Goal: Find specific page/section: Find specific page/section

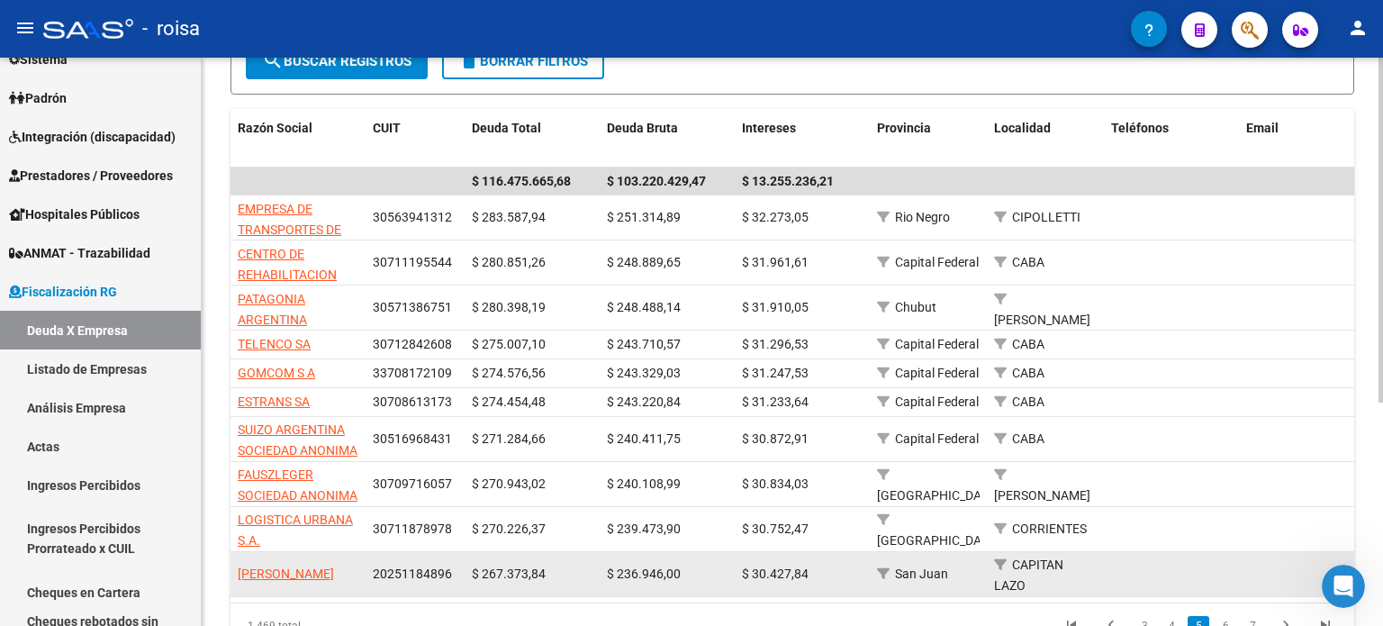
scroll to position [367, 0]
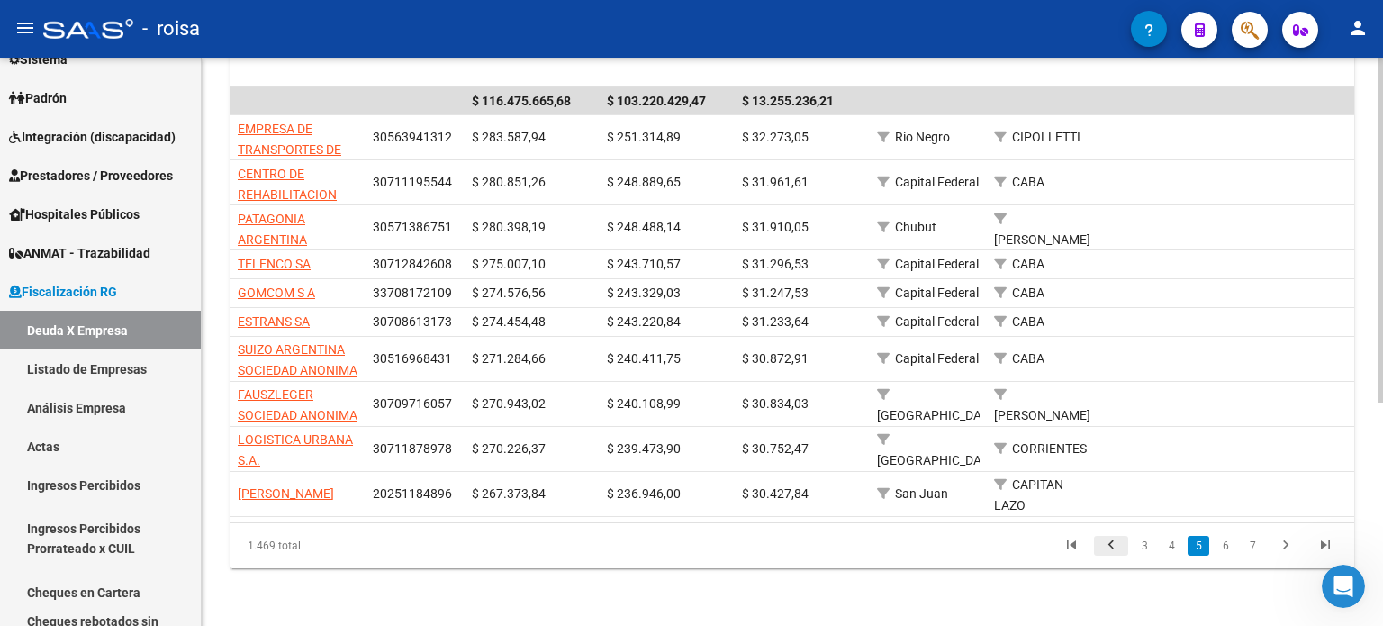
click at [1113, 547] on icon "go to previous page" at bounding box center [1110, 548] width 23 height 22
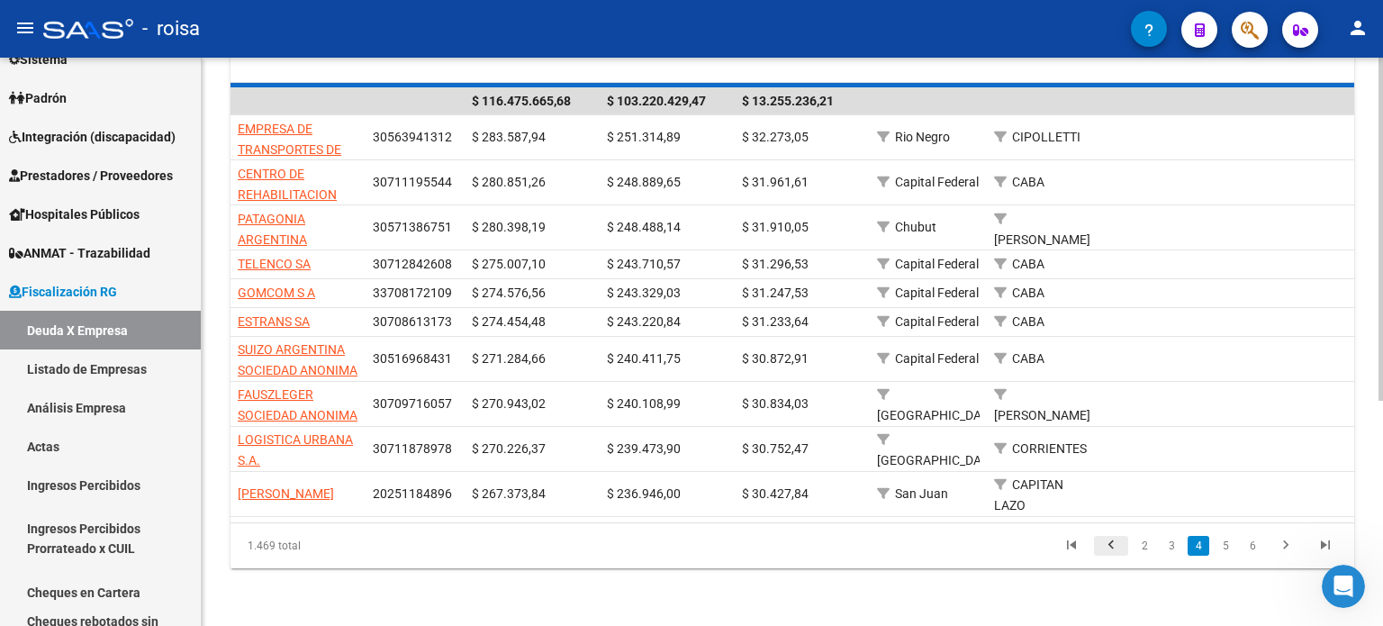
click at [1113, 547] on div "1.469 total 2 3 4 5 6" at bounding box center [792, 545] width 1124 height 45
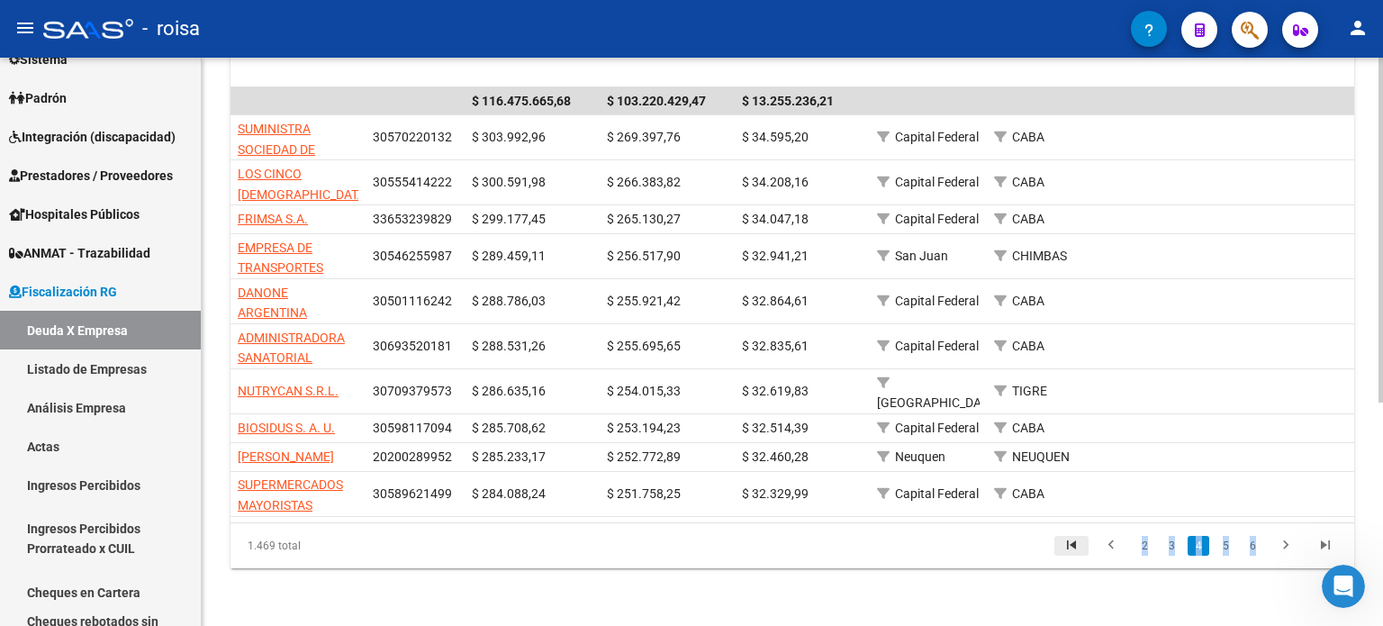
click at [1073, 550] on icon "go to first page" at bounding box center [1071, 548] width 23 height 22
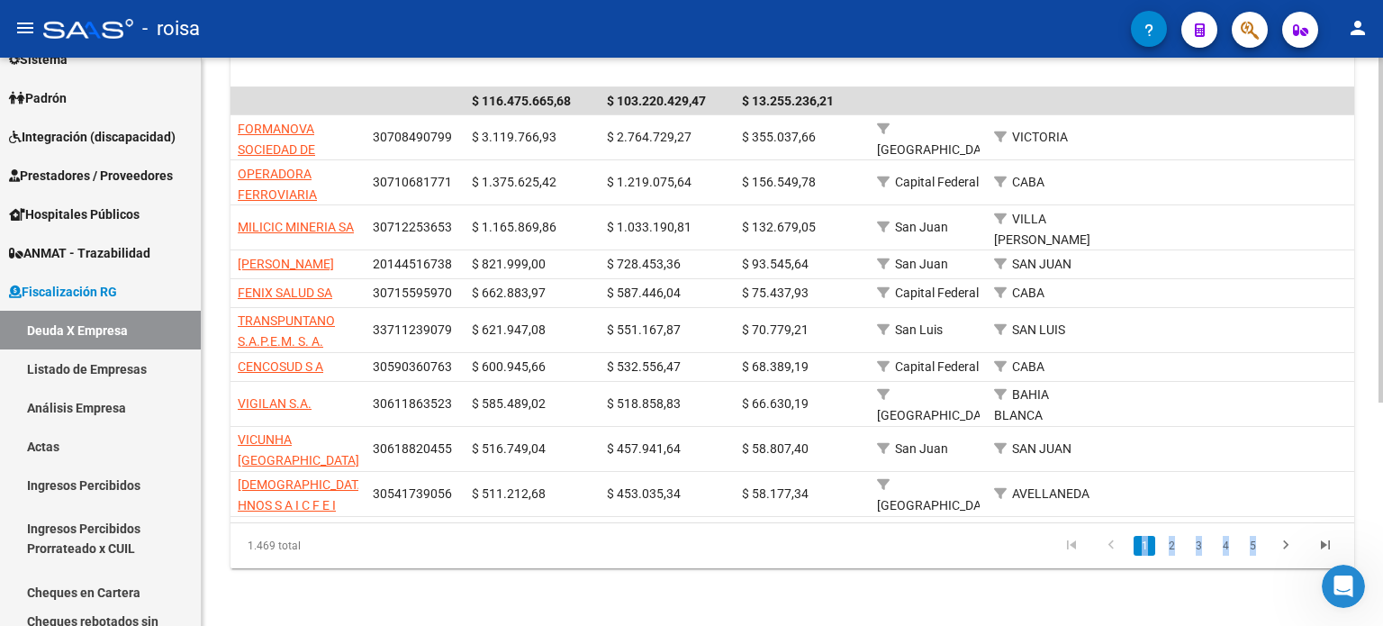
click at [1142, 549] on link "1" at bounding box center [1145, 546] width 22 height 20
click at [1132, 576] on div "FISCALIZACION REGIMEN GENERAL -> Listado de Empresas Deudoras (alt+d) cloud_dow…" at bounding box center [792, 163] width 1181 height 926
click at [1168, 547] on link "2" at bounding box center [1172, 546] width 22 height 20
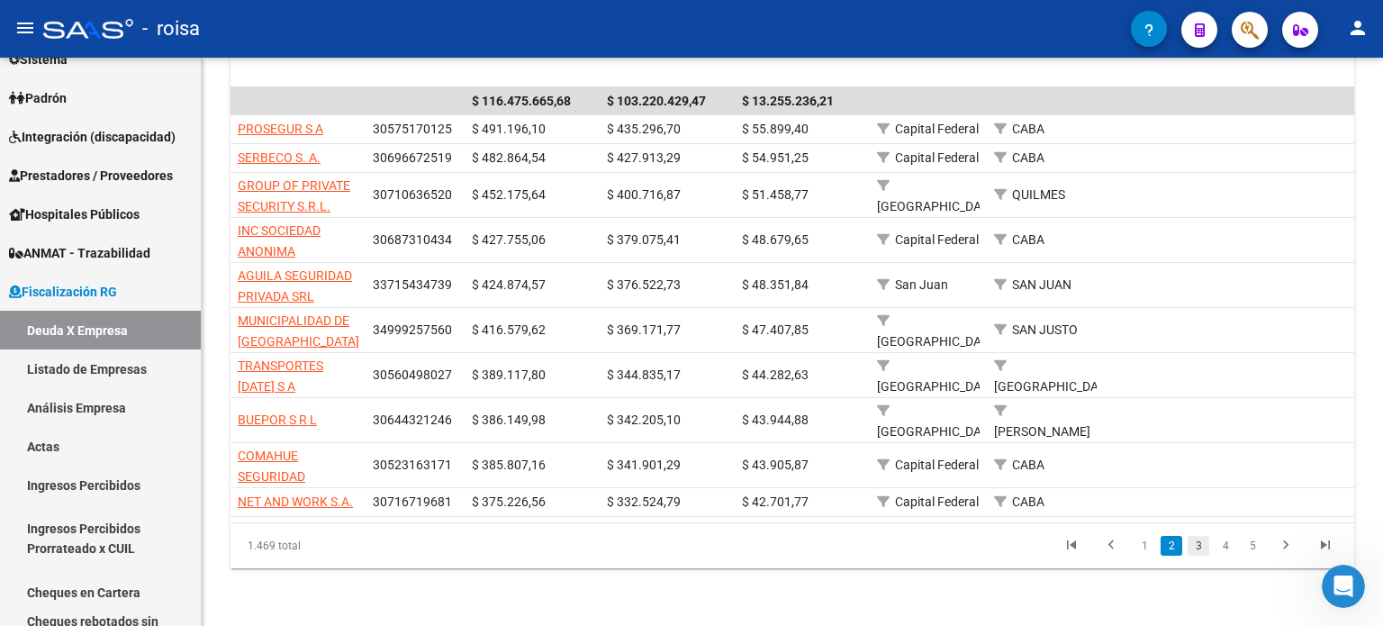
click at [1200, 544] on link "3" at bounding box center [1199, 546] width 22 height 20
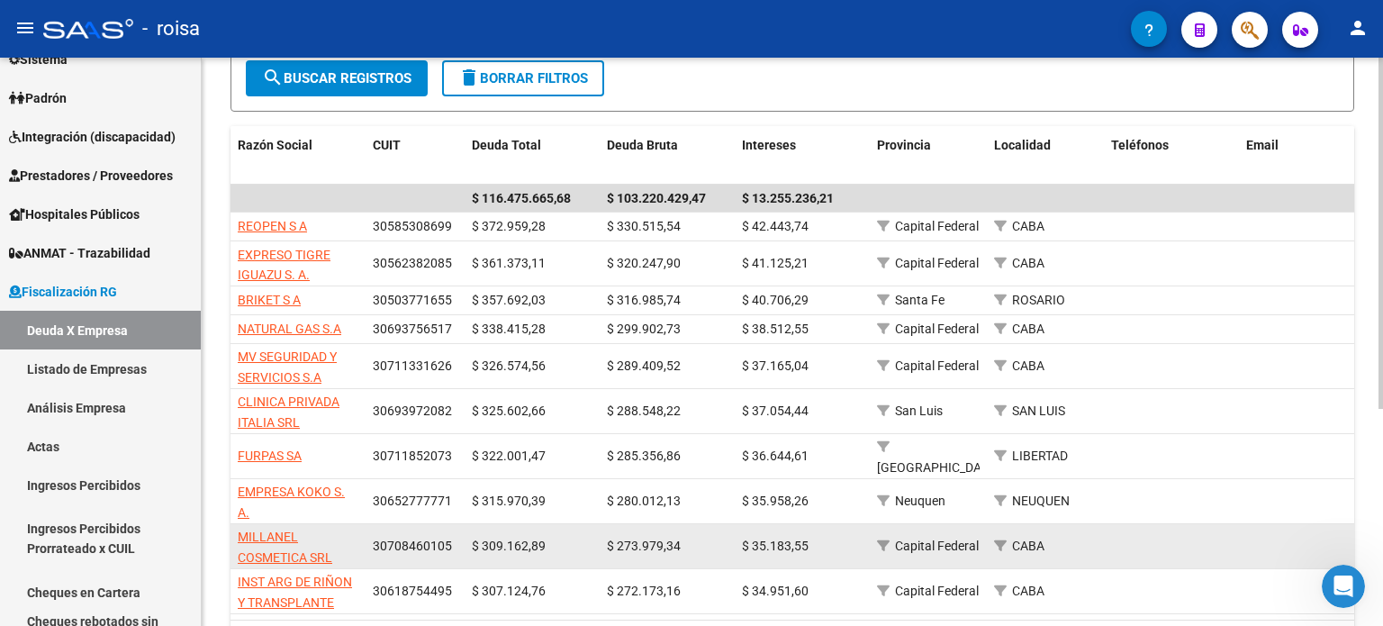
scroll to position [350, 0]
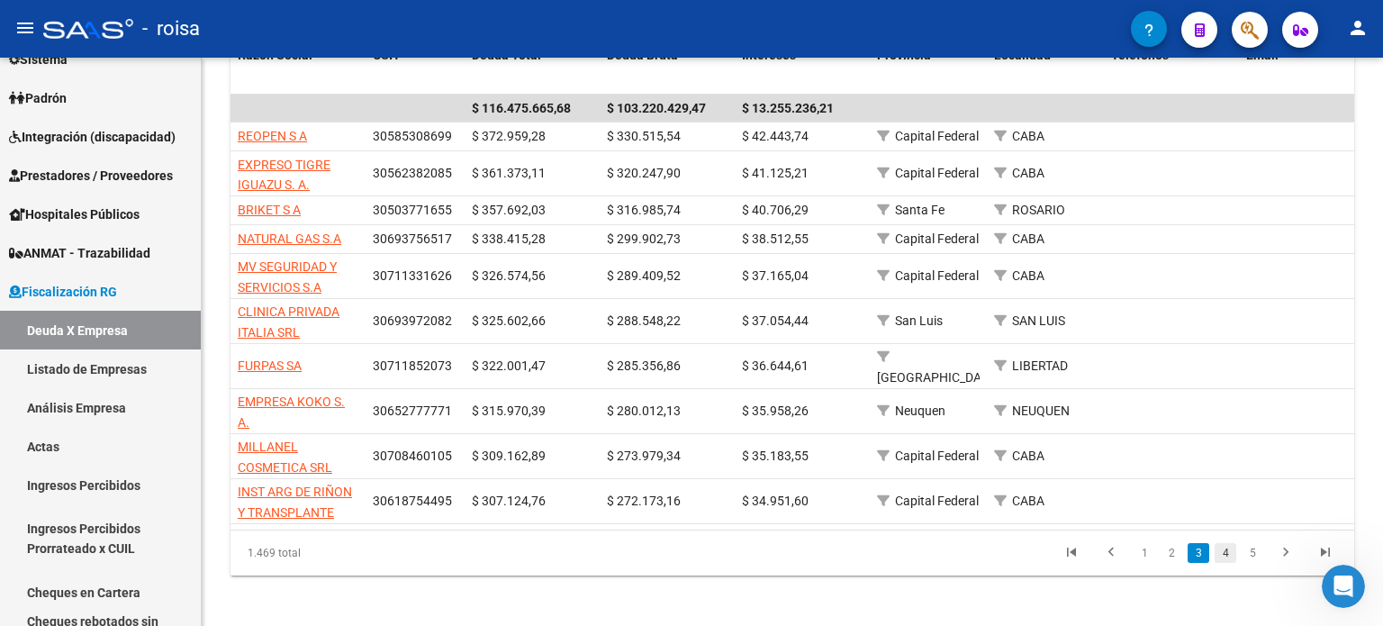
click at [1225, 549] on link "4" at bounding box center [1226, 553] width 22 height 20
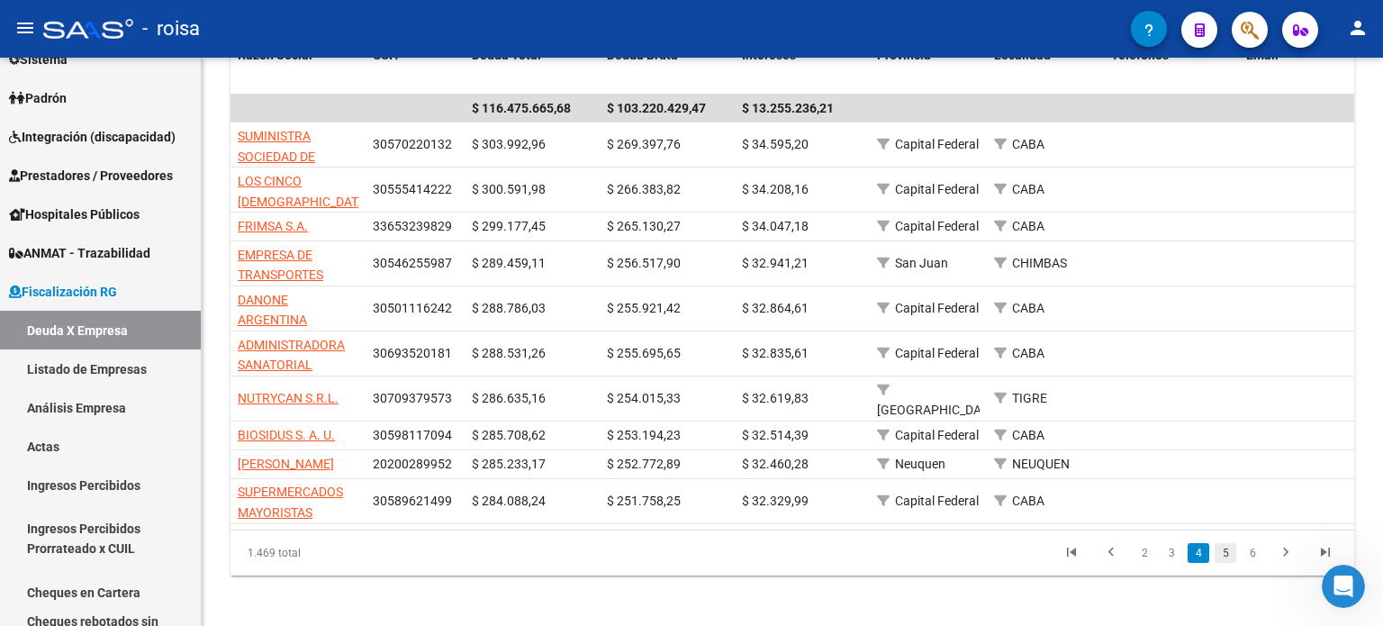
click at [1223, 558] on link "5" at bounding box center [1226, 553] width 22 height 20
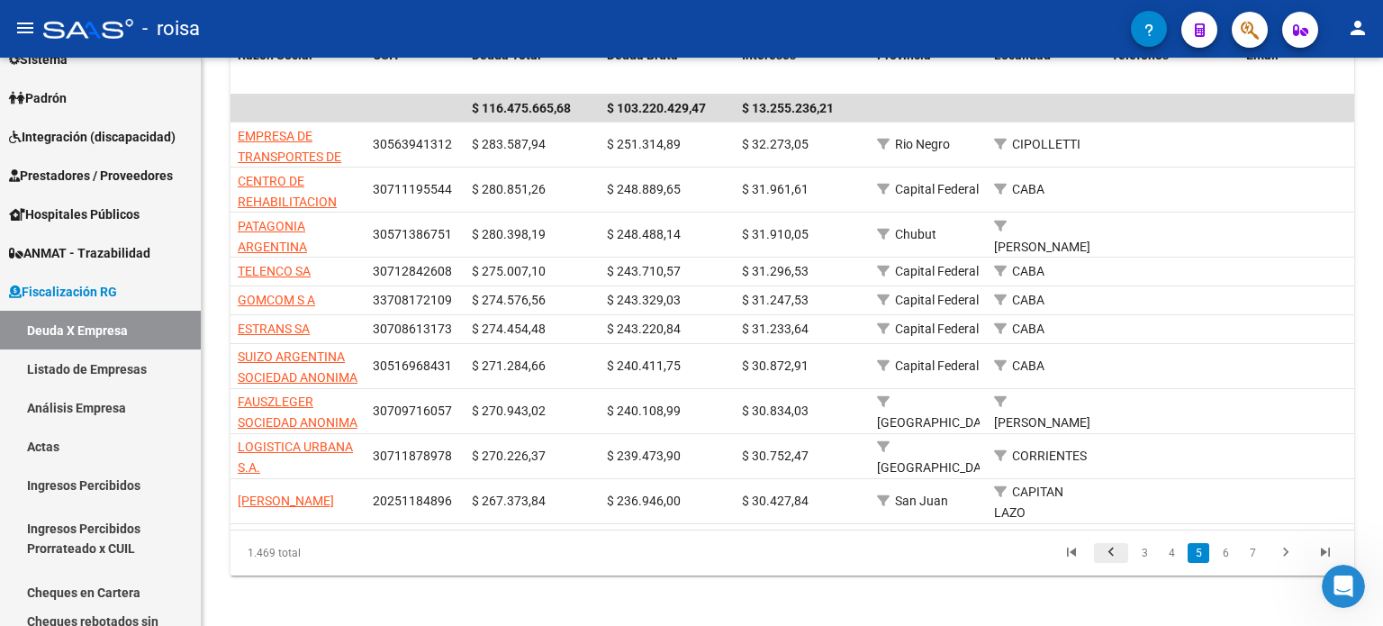
click at [1107, 559] on icon "go to previous page" at bounding box center [1110, 555] width 23 height 22
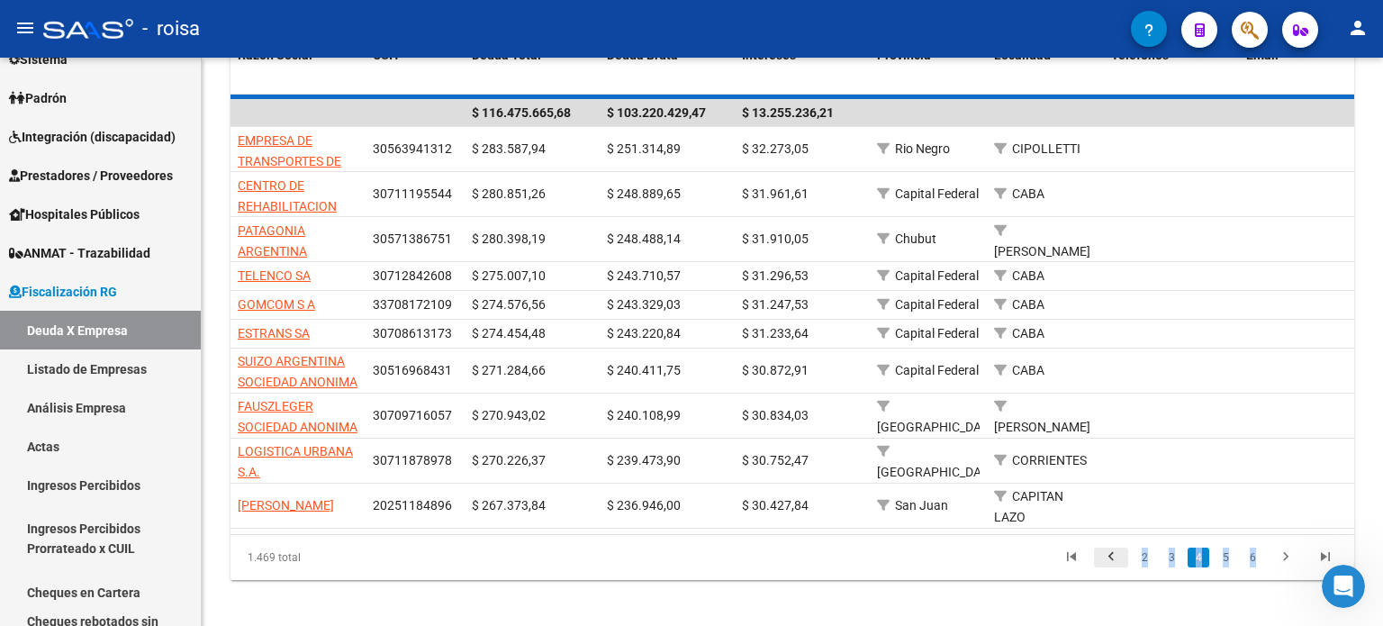
click at [1107, 559] on div "1.469 total 2 3 4 5 6" at bounding box center [792, 557] width 1124 height 45
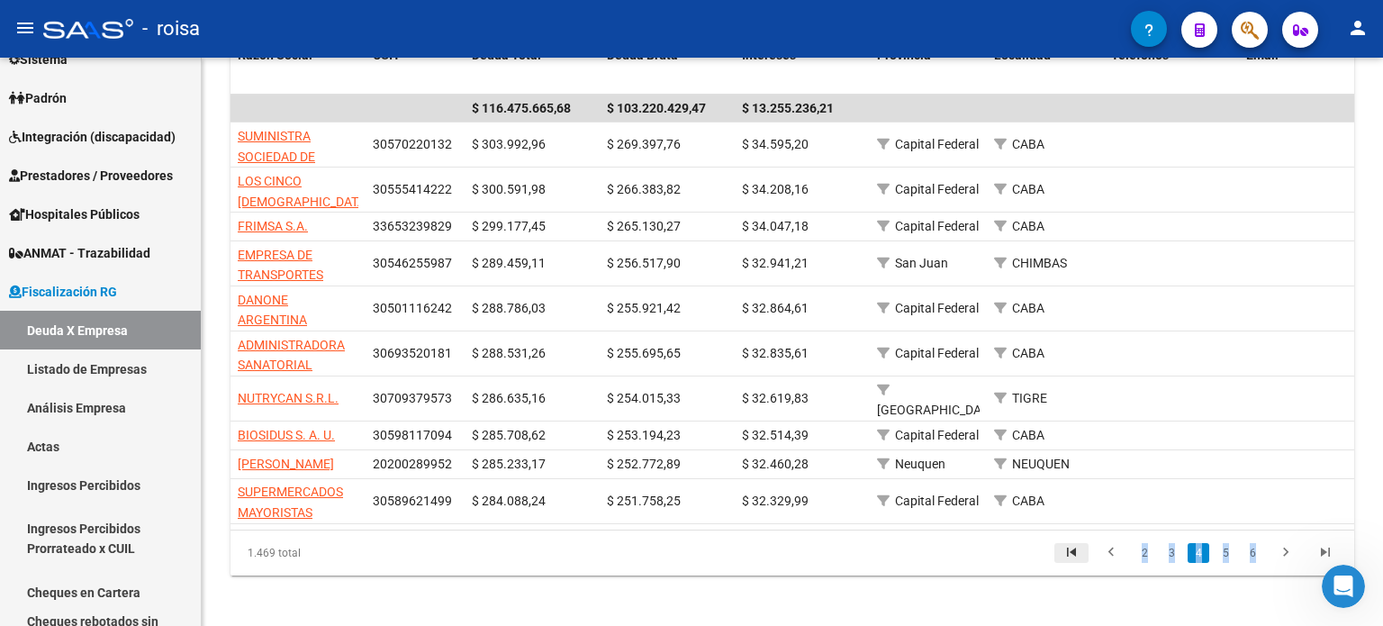
click at [1078, 562] on icon "go to first page" at bounding box center [1071, 555] width 23 height 22
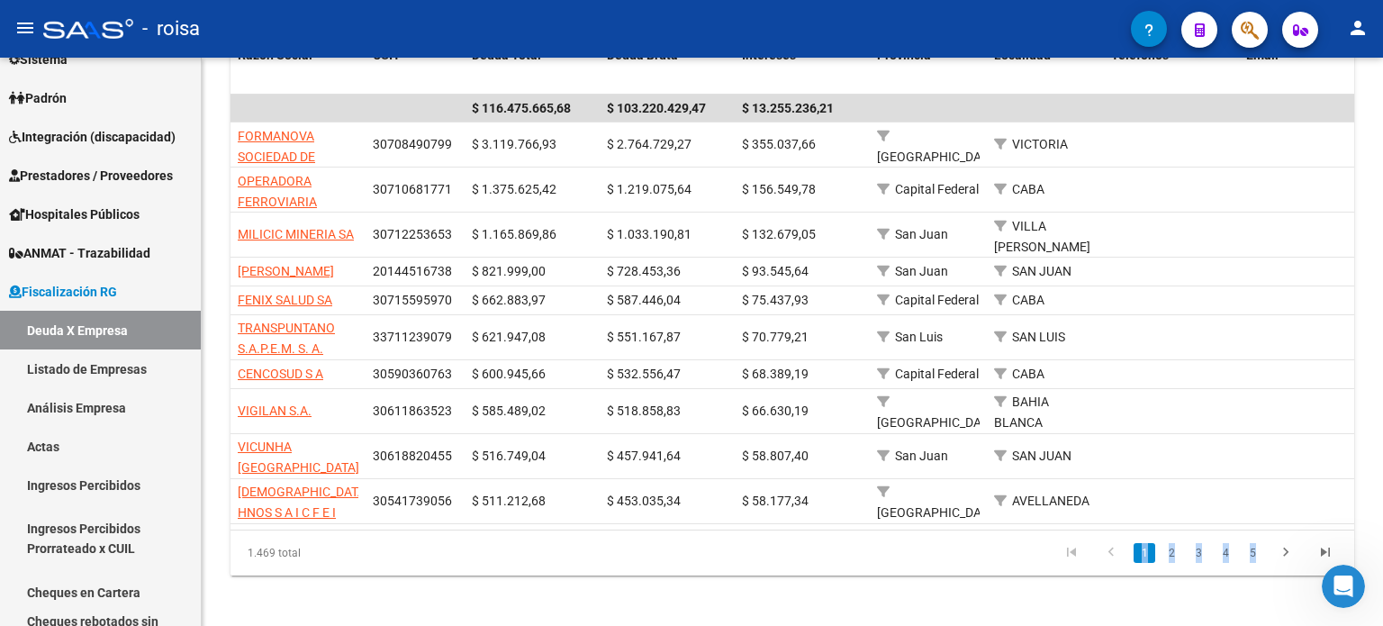
click at [1143, 563] on link "1" at bounding box center [1145, 553] width 22 height 20
click at [1319, 563] on icon "go to last page" at bounding box center [1325, 555] width 23 height 22
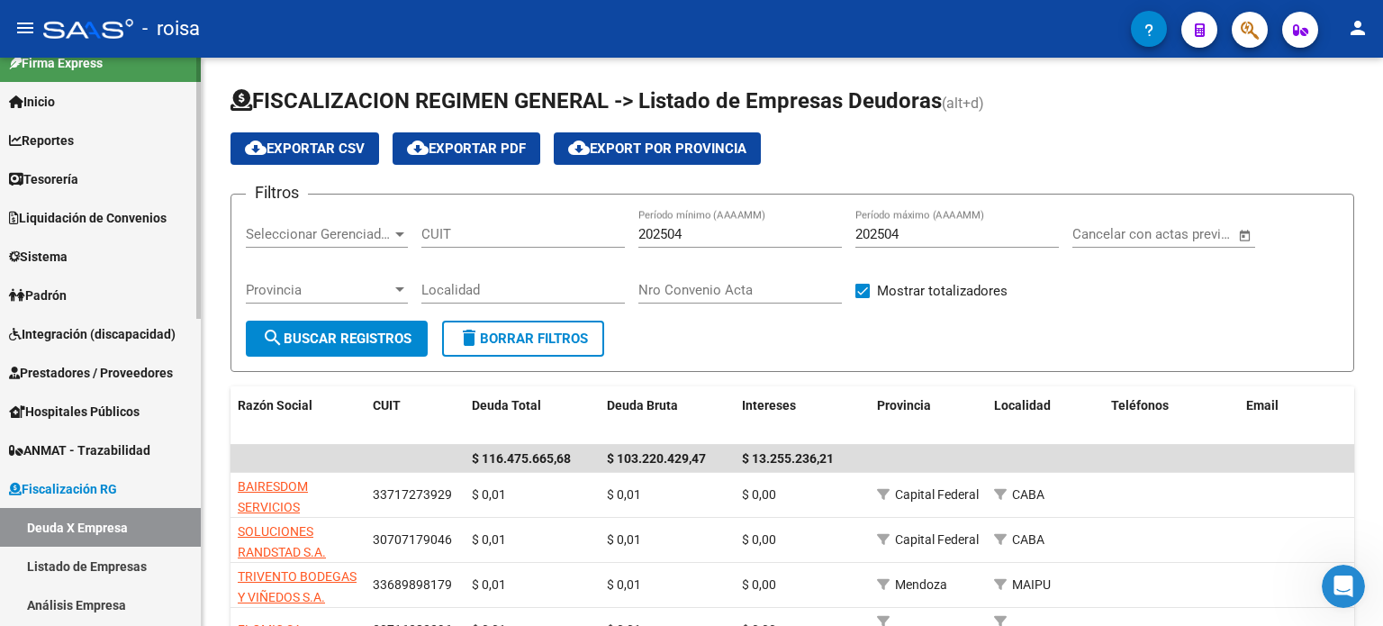
scroll to position [0, 0]
